Goal: Navigation & Orientation: Find specific page/section

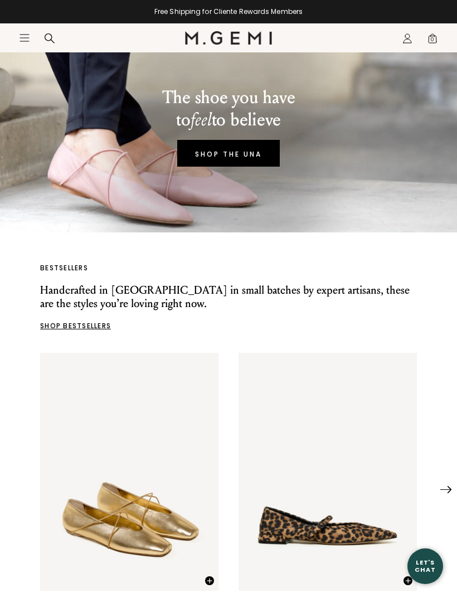
click at [21, 42] on icon "Icons/20x20/hamburger@2x" at bounding box center [24, 37] width 11 height 11
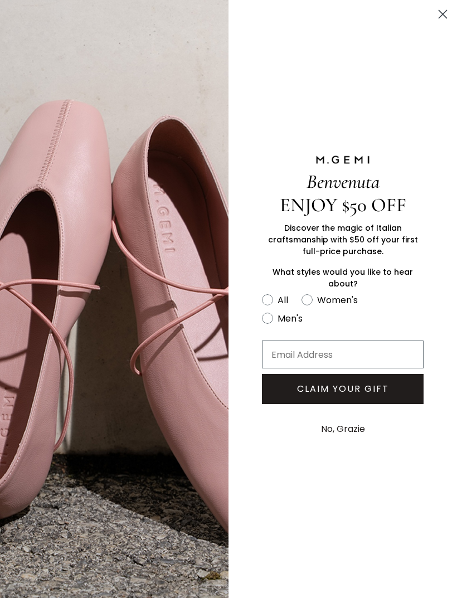
click at [444, 20] on circle "Close dialog" at bounding box center [443, 14] width 18 height 18
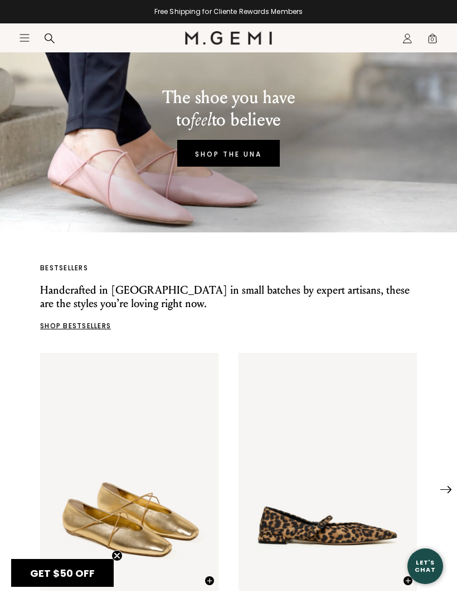
click at [20, 40] on icon "Icons/20x20/hamburger@2x" at bounding box center [24, 37] width 11 height 11
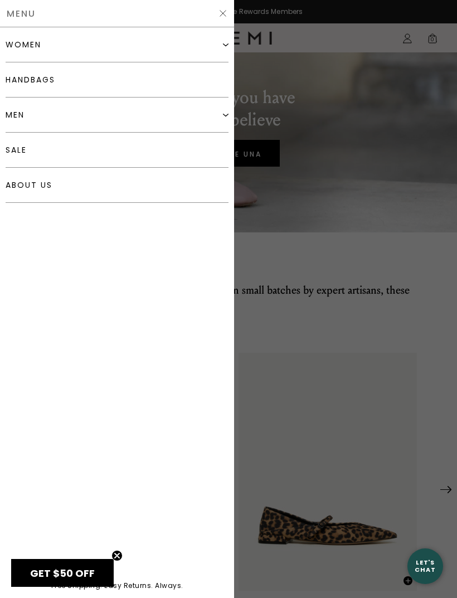
click at [40, 54] on div "women" at bounding box center [117, 44] width 223 height 35
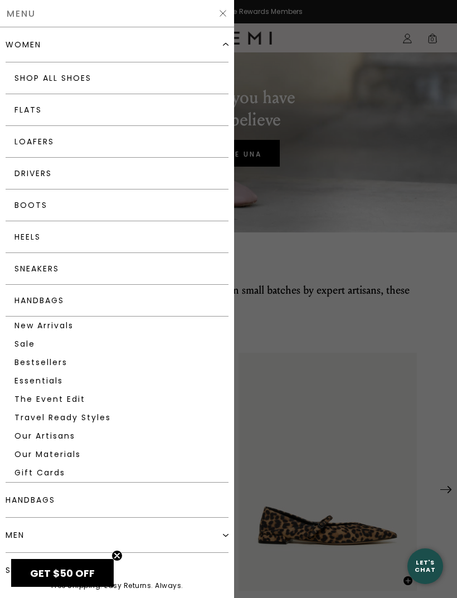
click at [68, 323] on link "New Arrivals" at bounding box center [117, 326] width 223 height 18
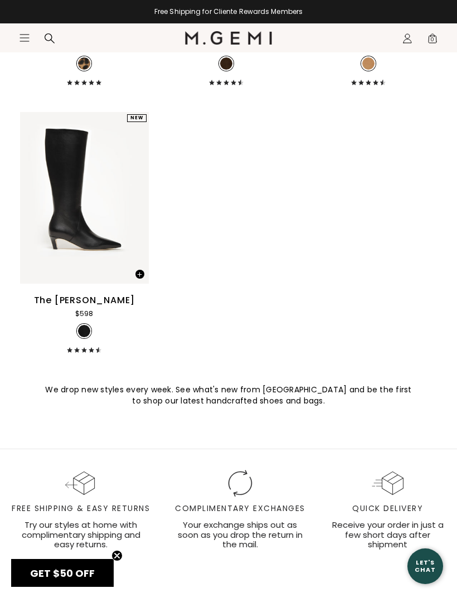
scroll to position [8912, 0]
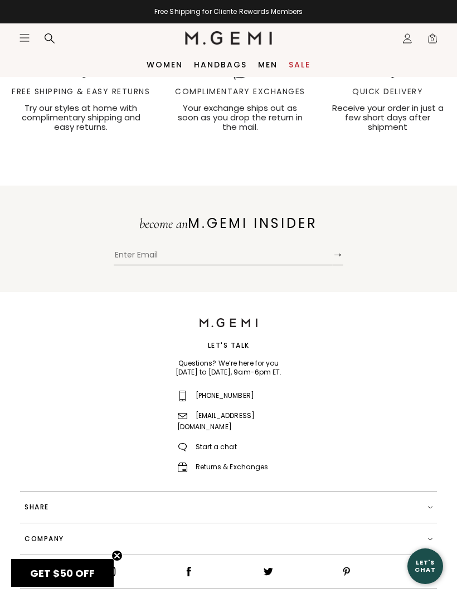
scroll to position [1341, 0]
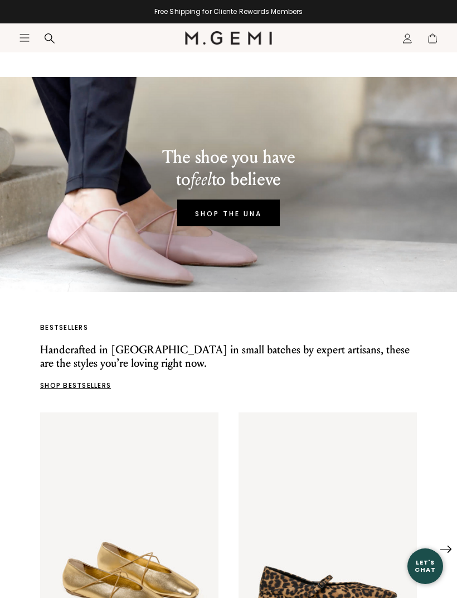
click at [27, 37] on icon "Icons/20x20/hamburger@2x" at bounding box center [24, 37] width 11 height 11
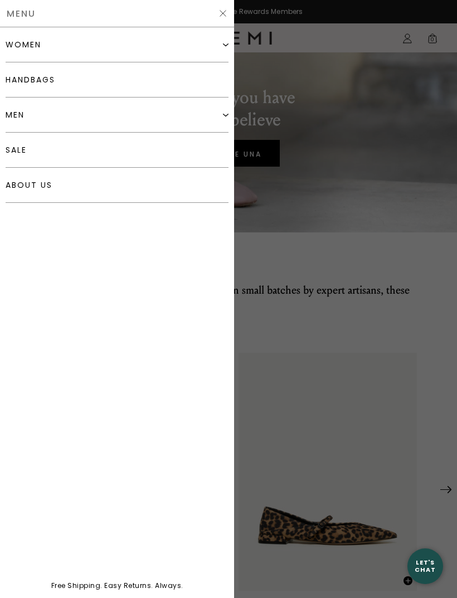
click at [26, 148] on link "sale" at bounding box center [117, 150] width 223 height 35
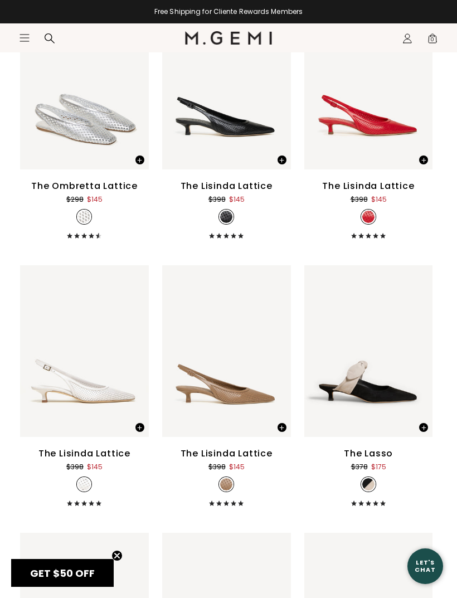
scroll to position [2966, 0]
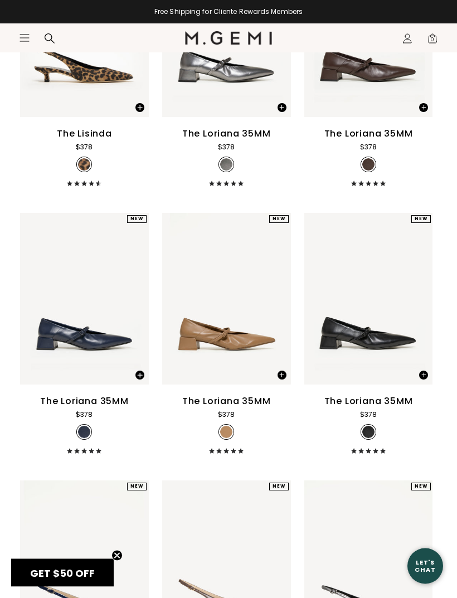
scroll to position [585, 0]
